Goal: Navigation & Orientation: Find specific page/section

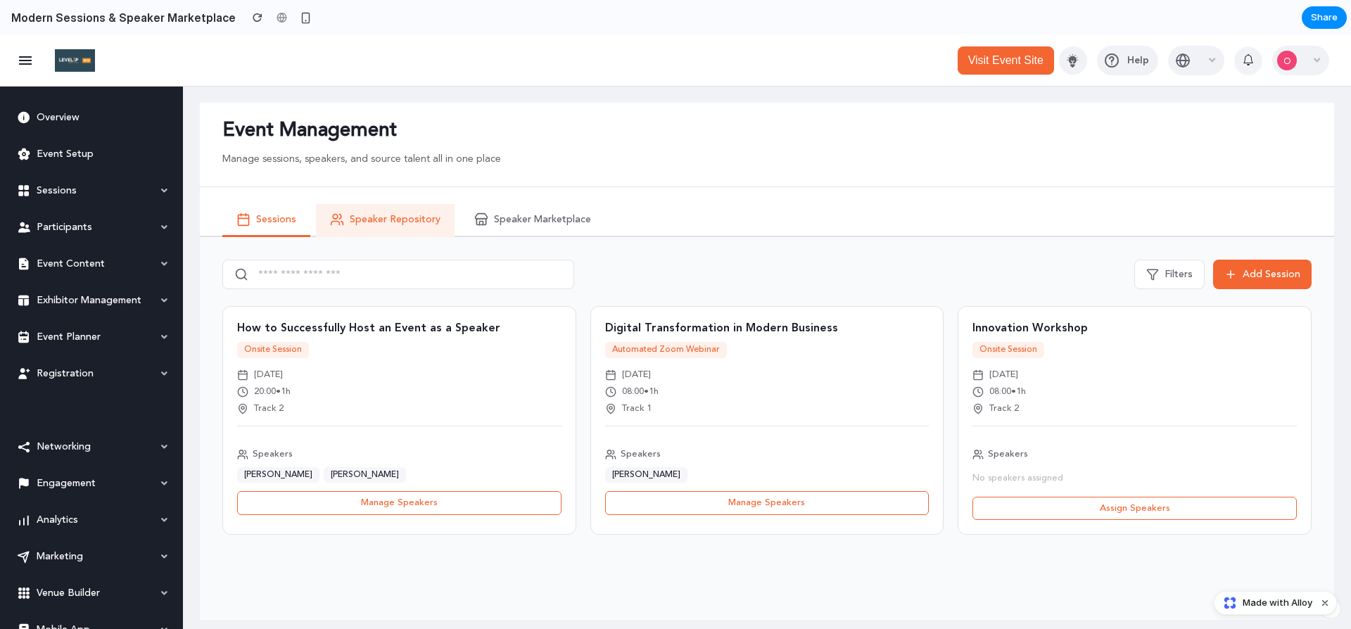
click at [389, 215] on span "Speaker Repository" at bounding box center [395, 220] width 91 height 12
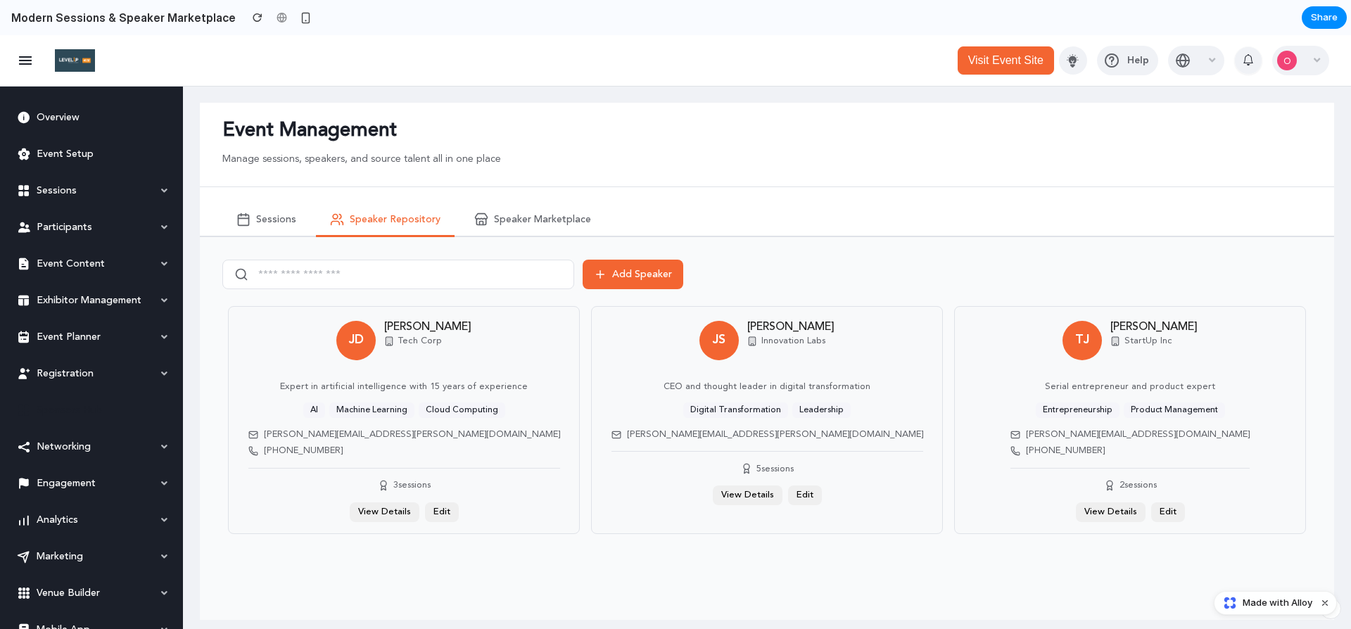
click at [599, 226] on div "Sessions Speaker Repository Speaker Marketplace" at bounding box center [767, 212] width 1134 height 50
click at [572, 223] on span "Speaker Marketplace" at bounding box center [542, 220] width 97 height 12
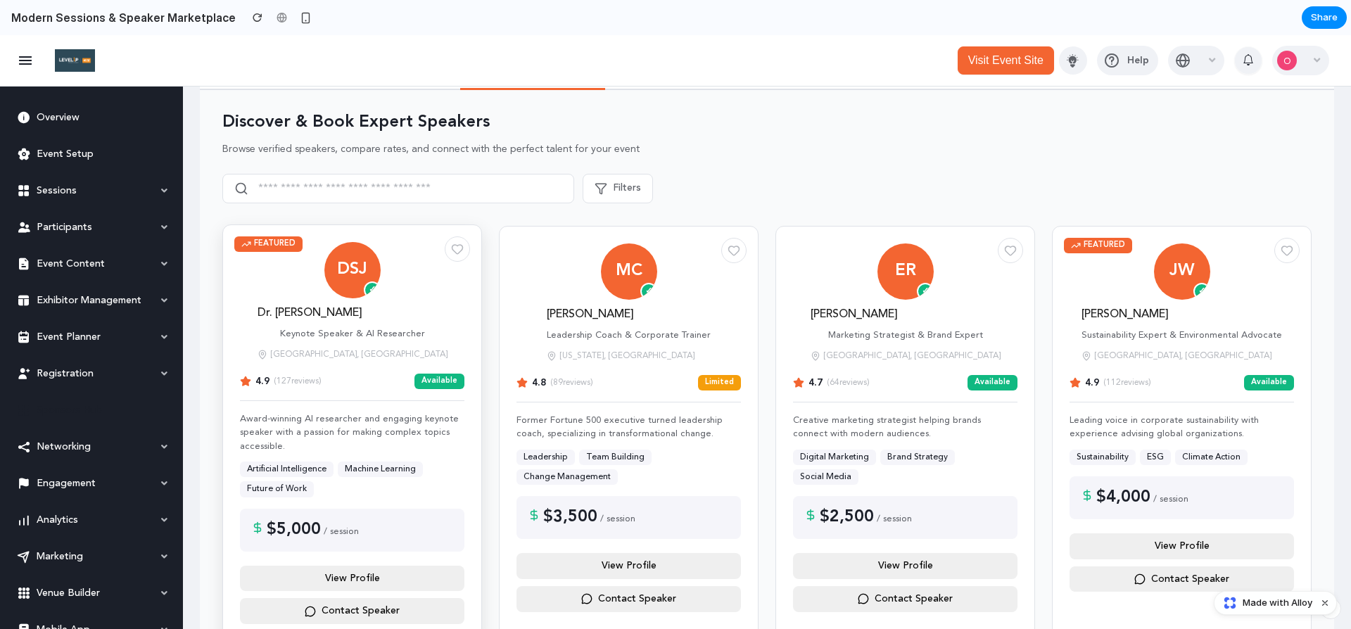
scroll to position [234, 0]
